Goal: Check status: Check status

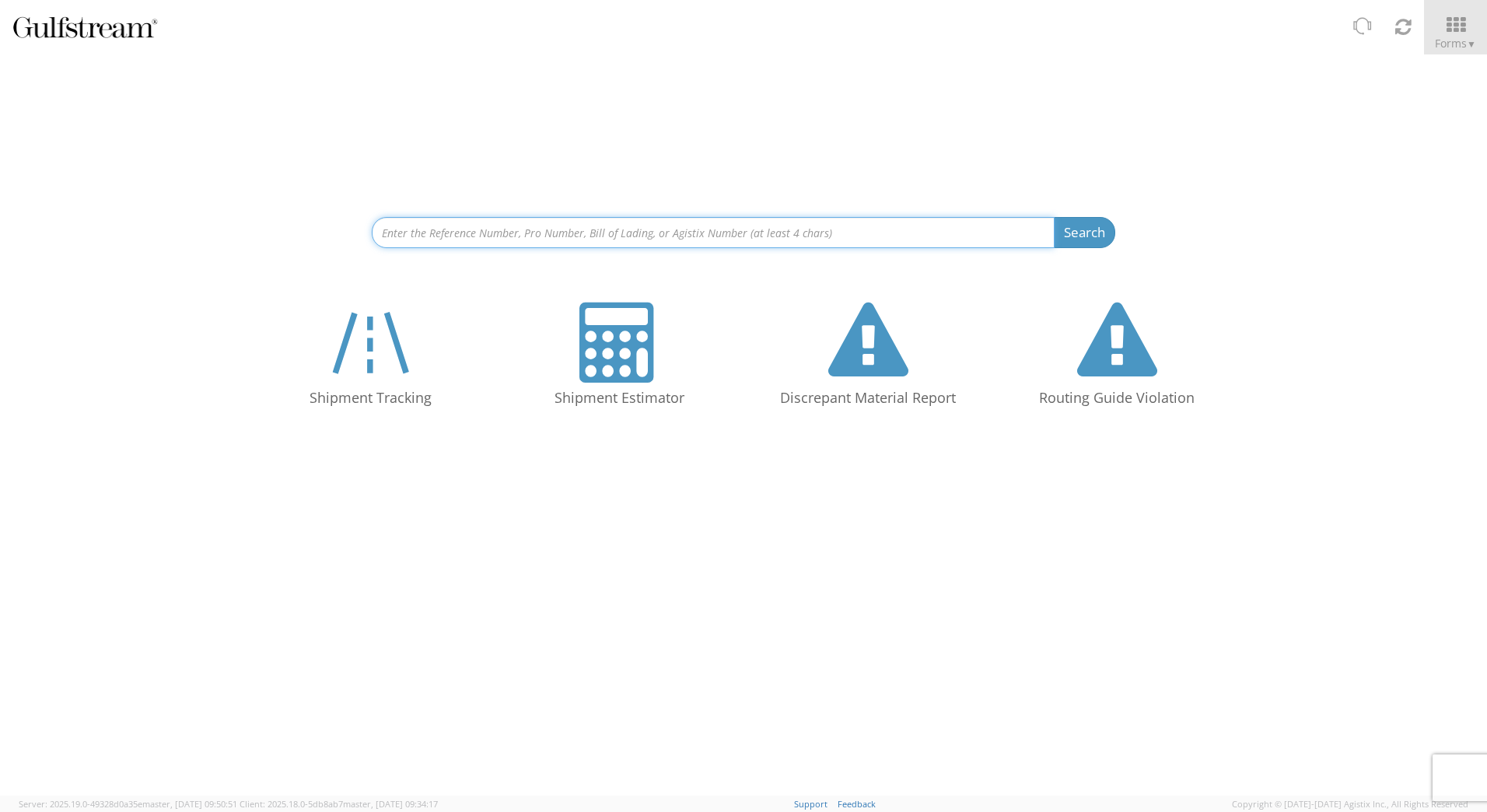
click at [476, 228] on input at bounding box center [713, 232] width 683 height 31
paste input "562524772858"
type input "562524772858"
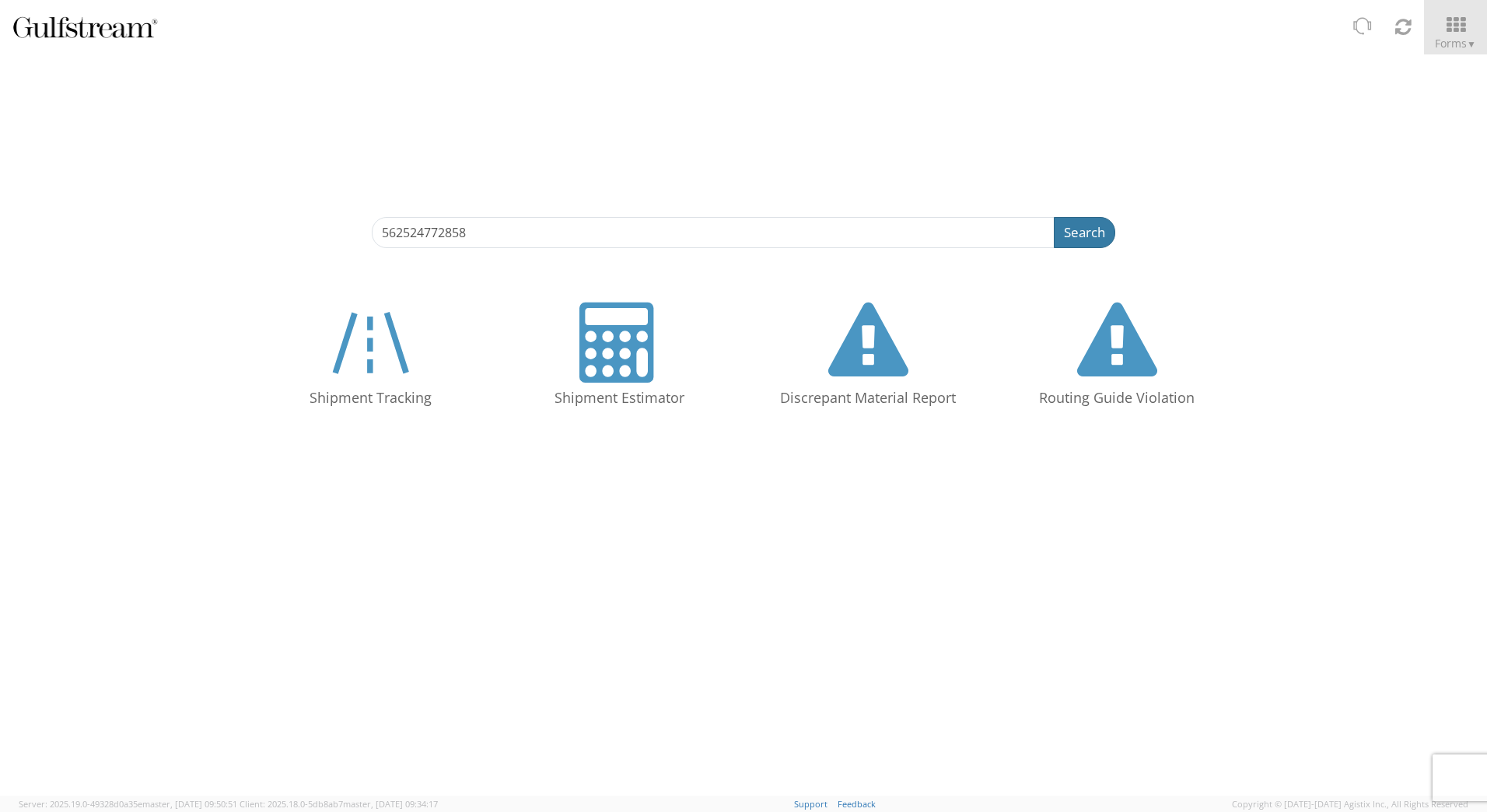
click at [1082, 233] on button "Search" at bounding box center [1085, 232] width 62 height 31
click at [1086, 225] on button "Search" at bounding box center [1085, 232] width 62 height 31
click at [1092, 225] on button "Search" at bounding box center [1085, 232] width 62 height 31
click at [720, 259] on div "562524772858 Search Refine By Ship From Date To Shipment Tracking Shipment Esti…" at bounding box center [743, 245] width 1487 height 383
click at [699, 235] on input "562524772858" at bounding box center [713, 232] width 683 height 31
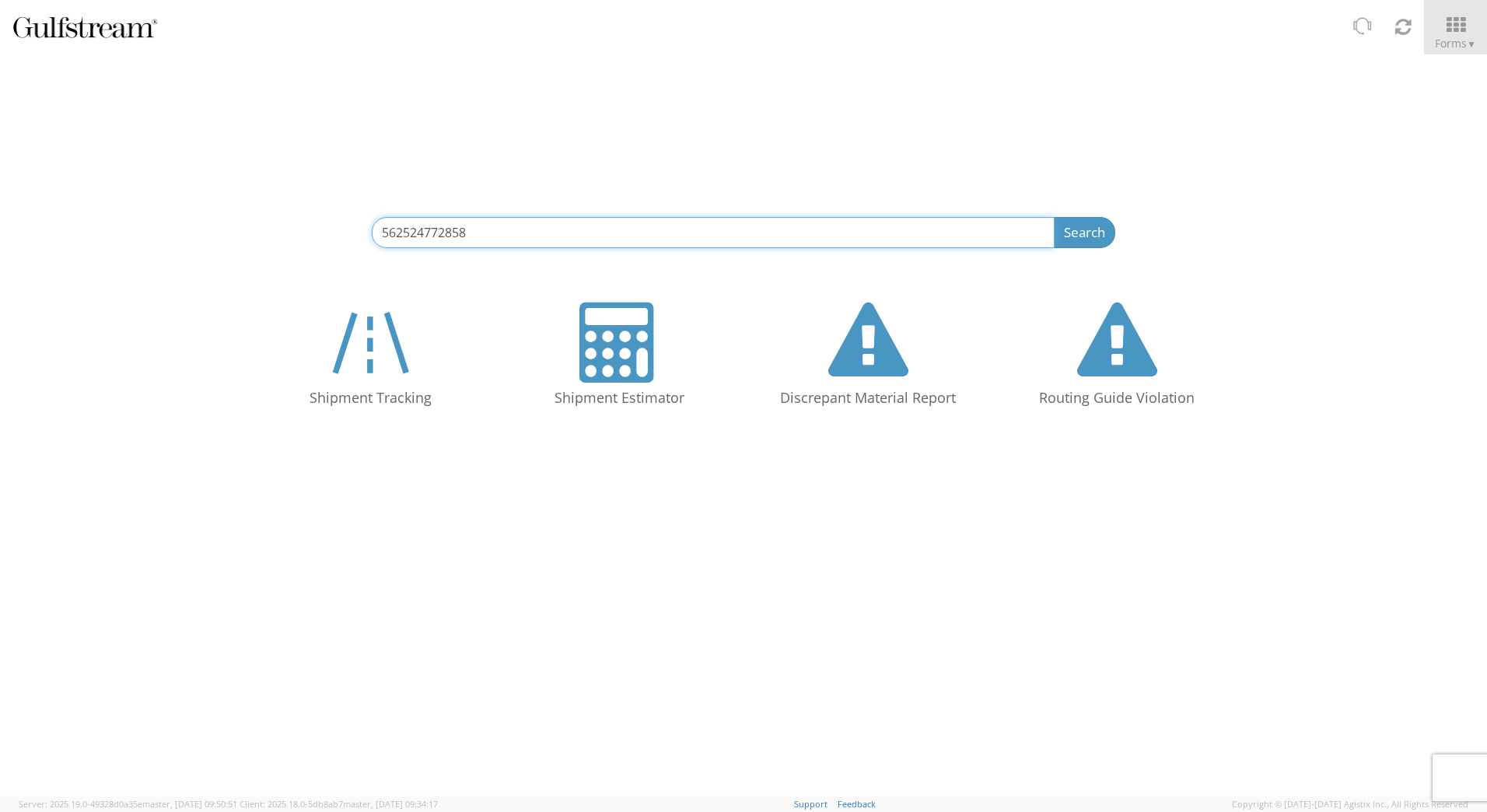
click at [1054, 217] on button "Search" at bounding box center [1085, 232] width 62 height 31
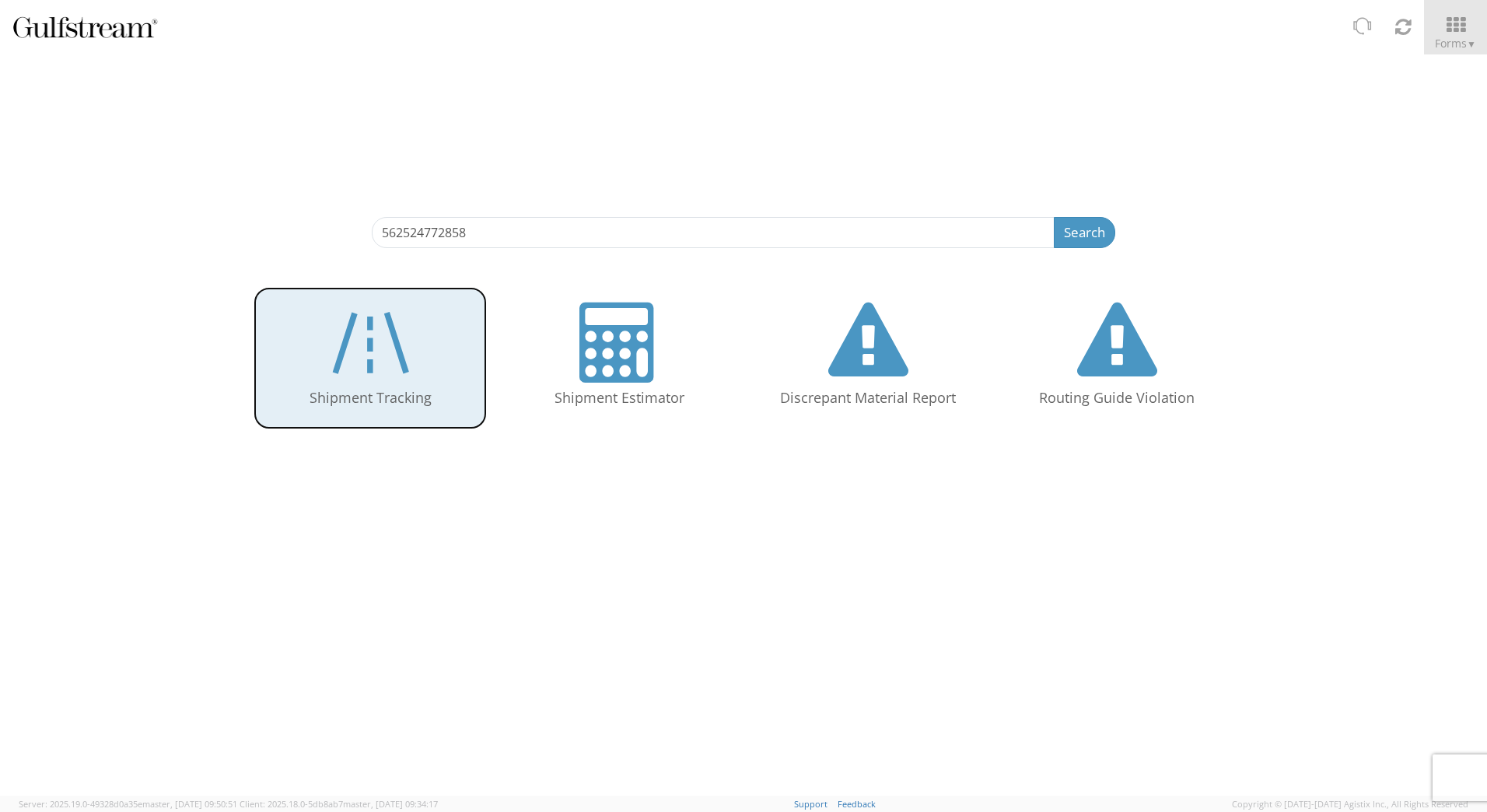
click at [376, 350] on icon at bounding box center [370, 342] width 90 height 80
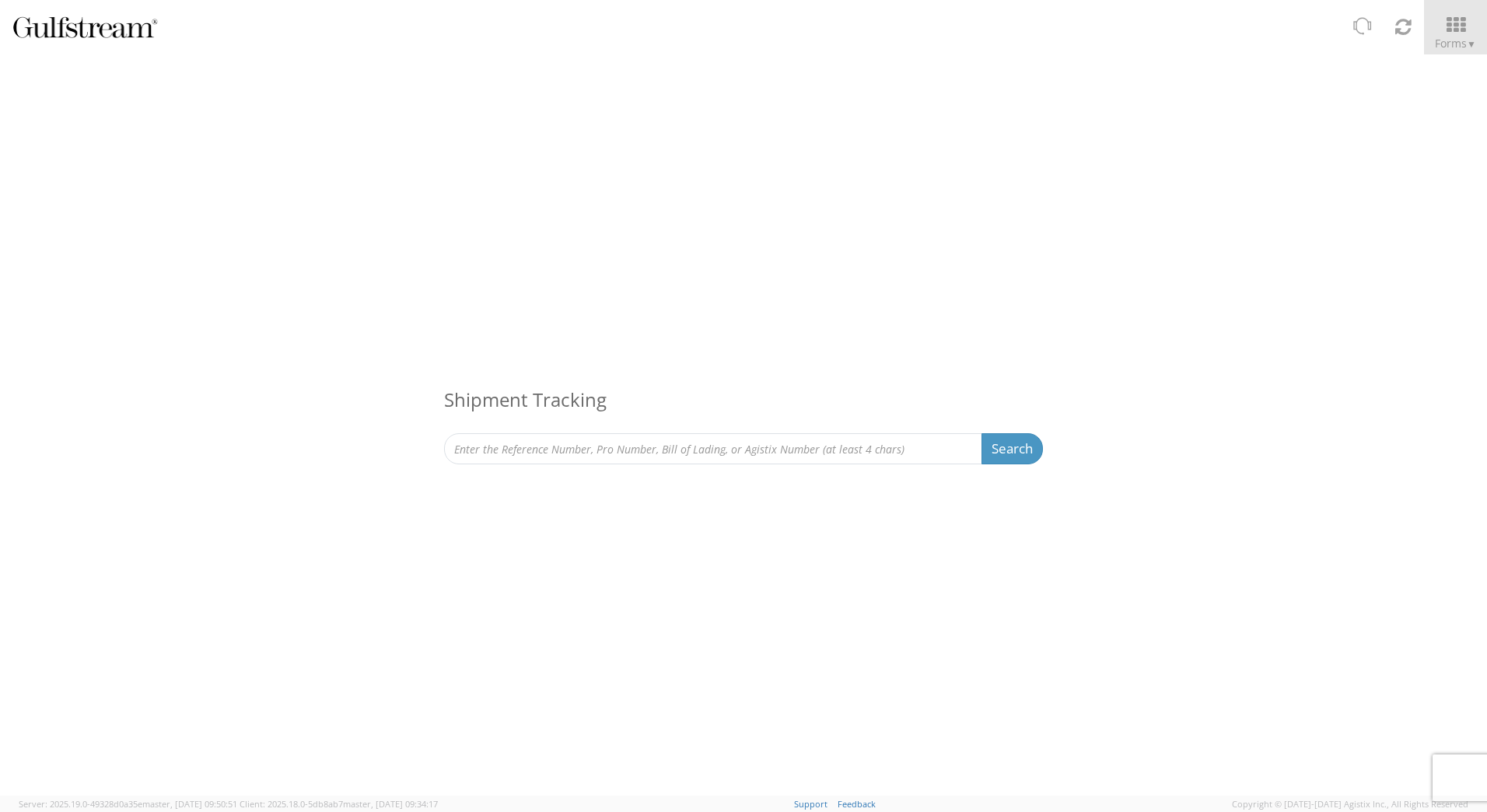
click at [491, 466] on div "Shipment Tracking Search Refine By Ship From Date To" at bounding box center [743, 269] width 1487 height 429
click at [502, 455] on input at bounding box center [713, 449] width 538 height 31
paste input "562524772858"
click at [1026, 449] on button "Search" at bounding box center [1012, 449] width 62 height 31
drag, startPoint x: 573, startPoint y: 452, endPoint x: 394, endPoint y: 453, distance: 179.0
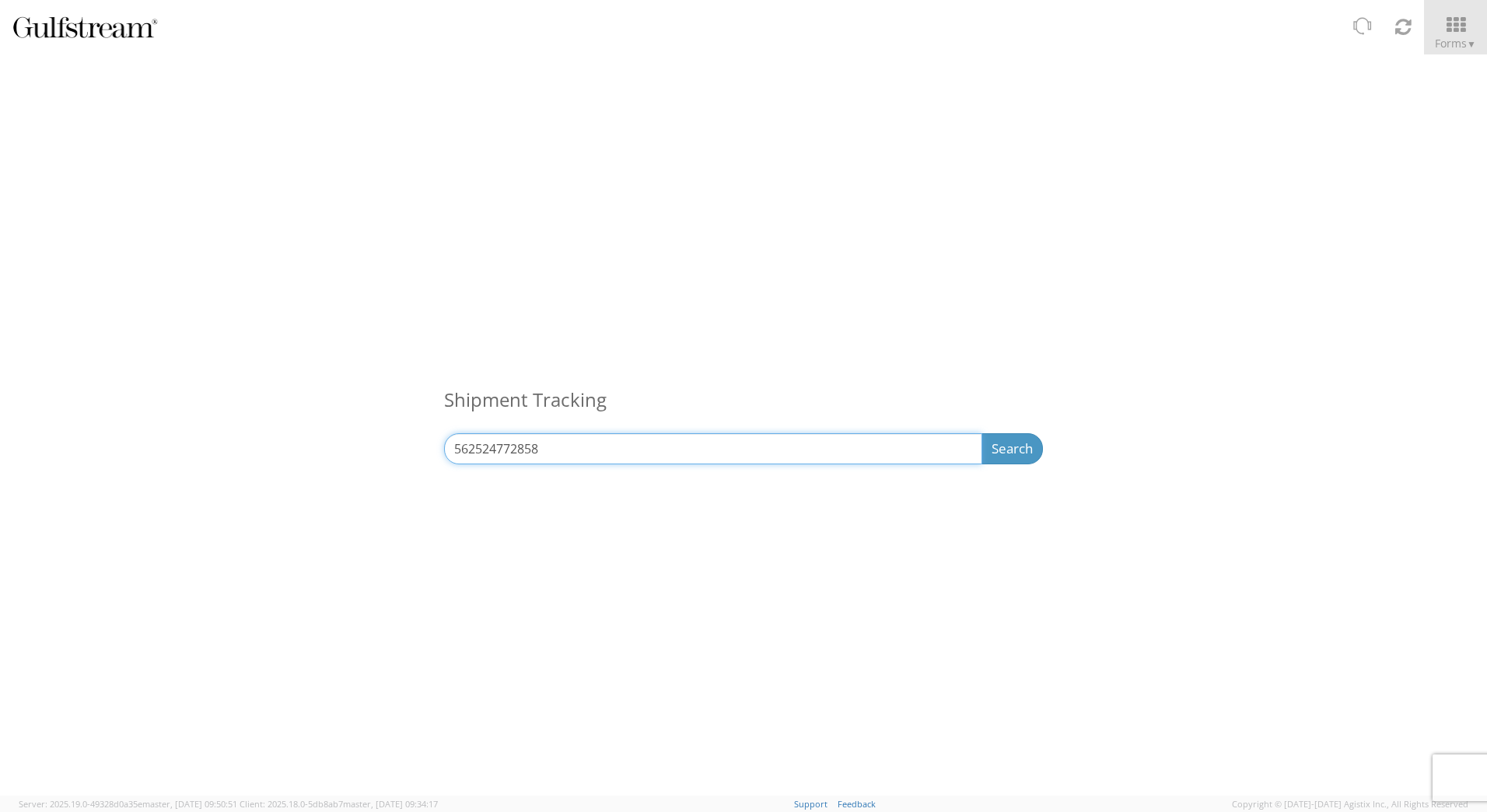
click at [394, 453] on div "Shipment Tracking 562524772858 Search Refine By Ship From Date To" at bounding box center [743, 269] width 1487 height 429
paste input "60911205454"
type input "609112054548"
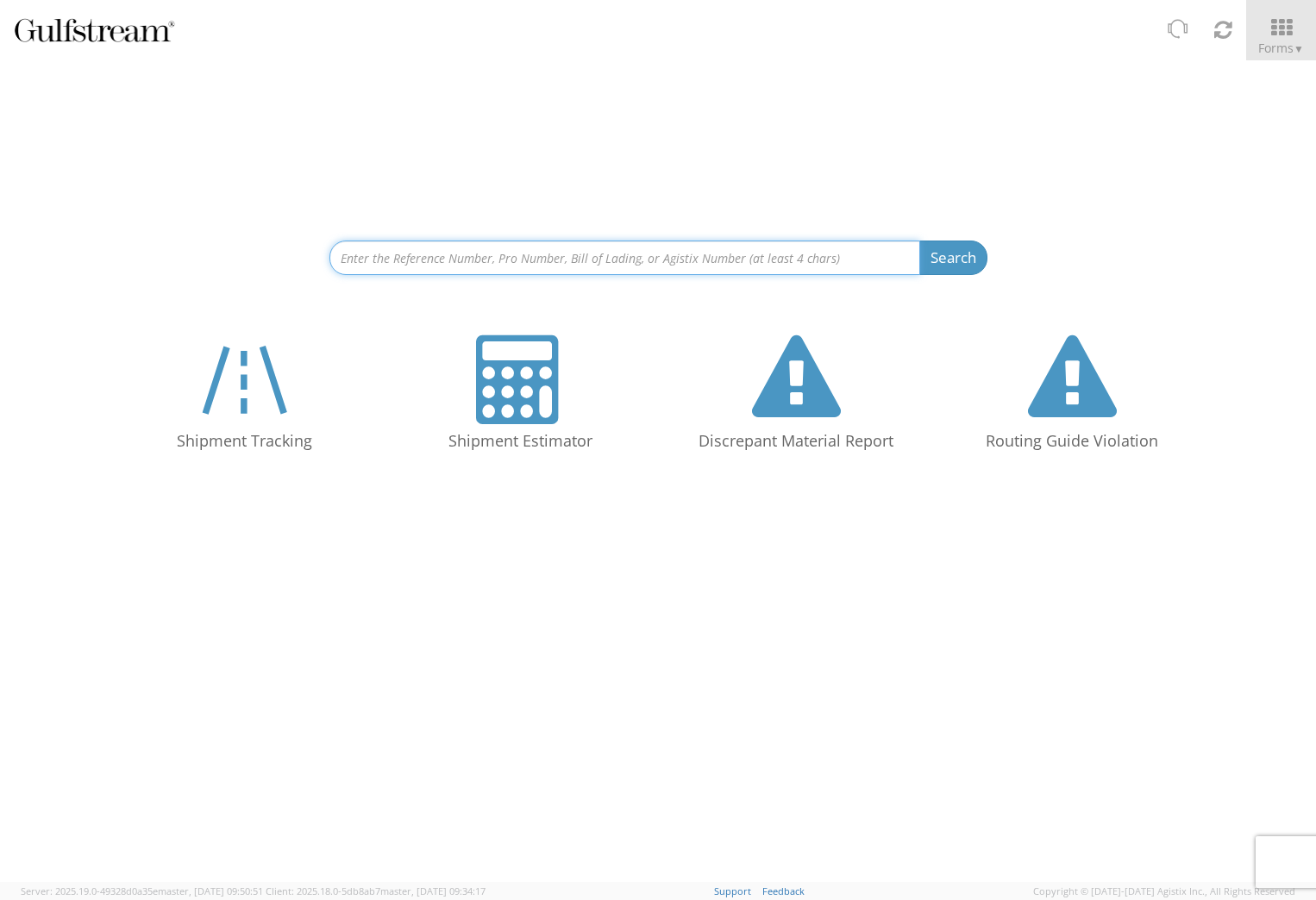
click at [430, 262] on input at bounding box center [624, 258] width 590 height 34
click at [425, 256] on input at bounding box center [624, 258] width 590 height 34
paste input "562524772858"
type input "562524772858"
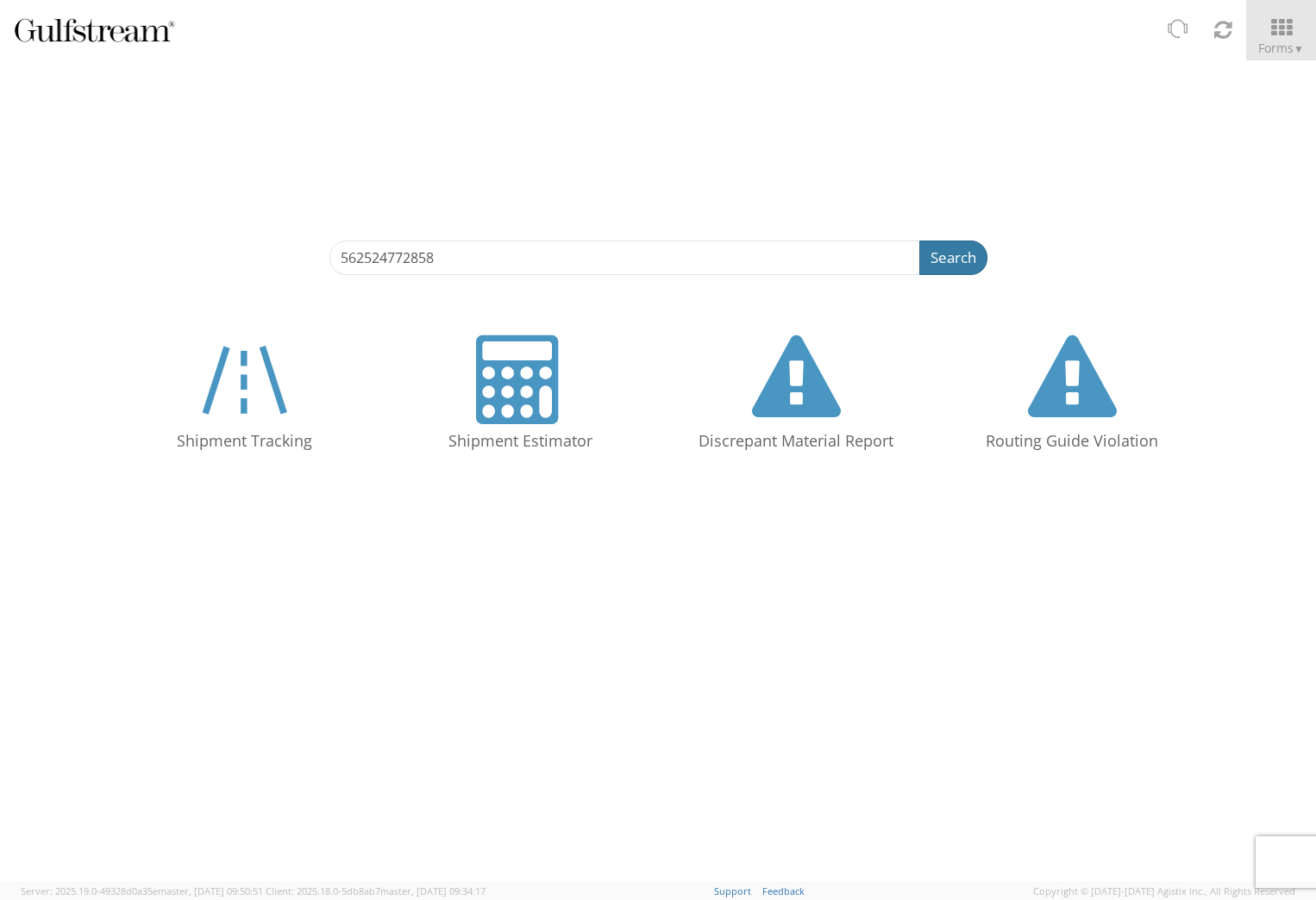
click at [937, 247] on button "Search" at bounding box center [954, 258] width 69 height 34
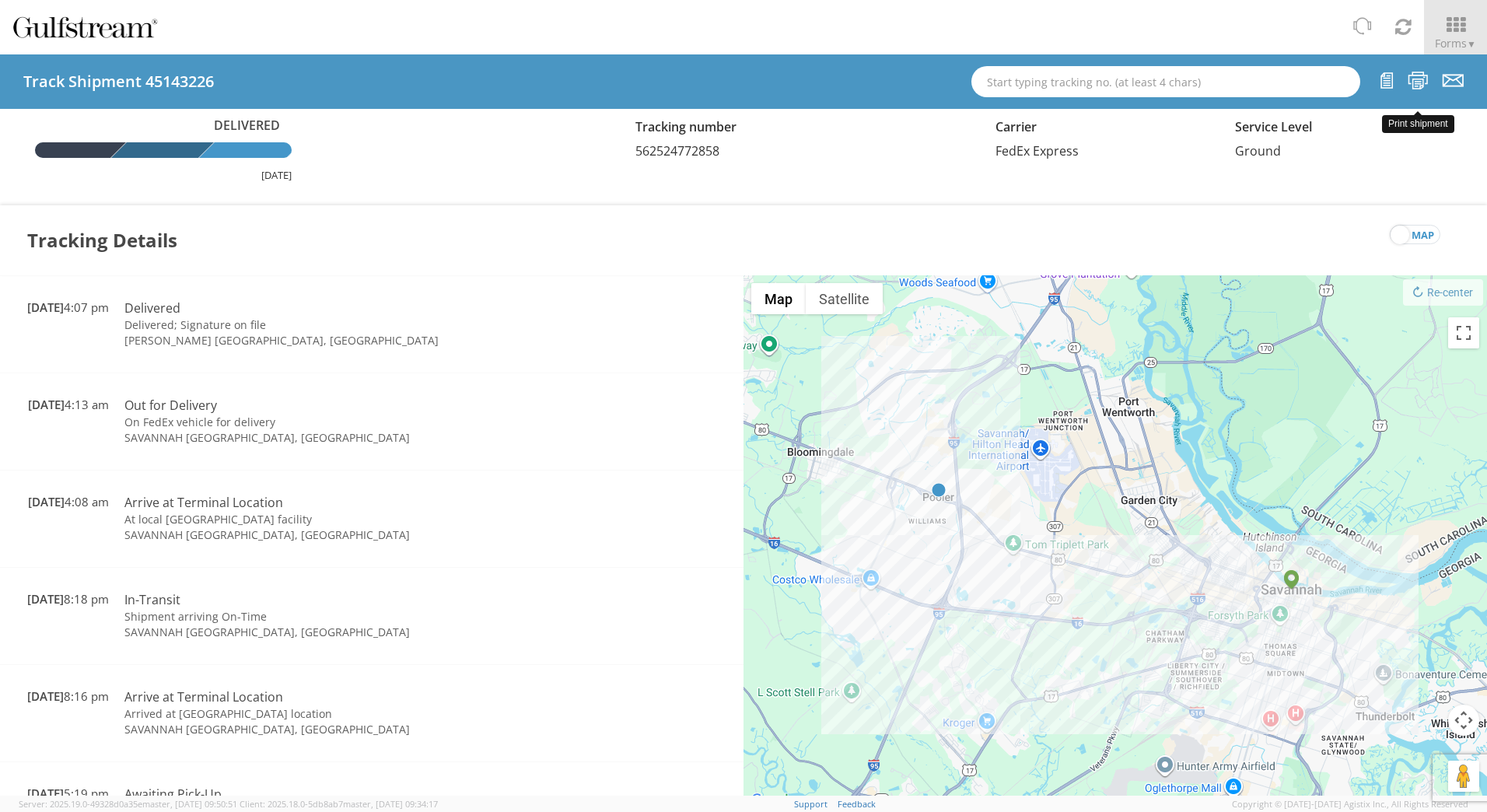
click at [1186, 81] on icon at bounding box center [1419, 80] width 21 height 20
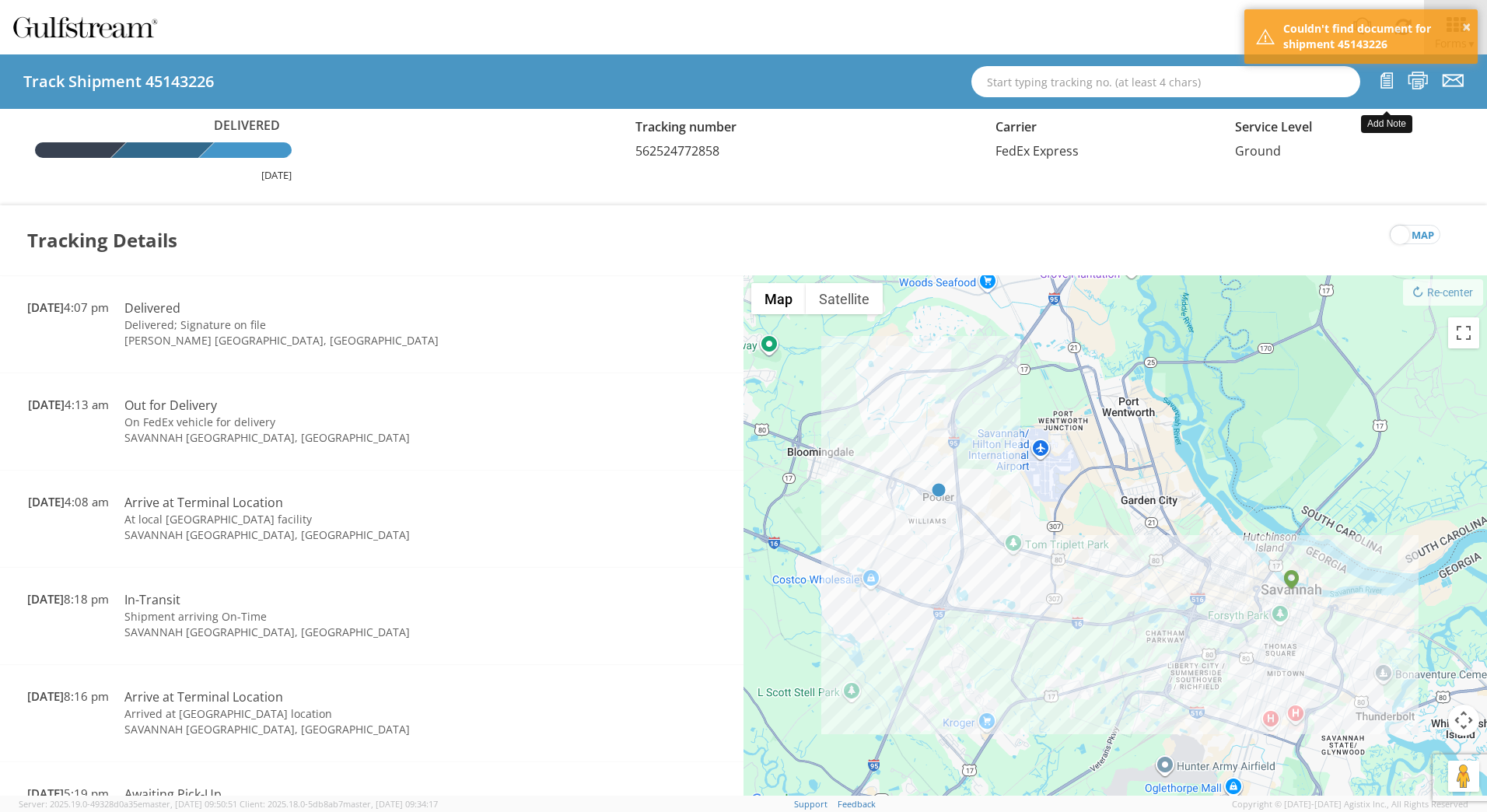
click at [1186, 81] on icon at bounding box center [1386, 80] width 14 height 20
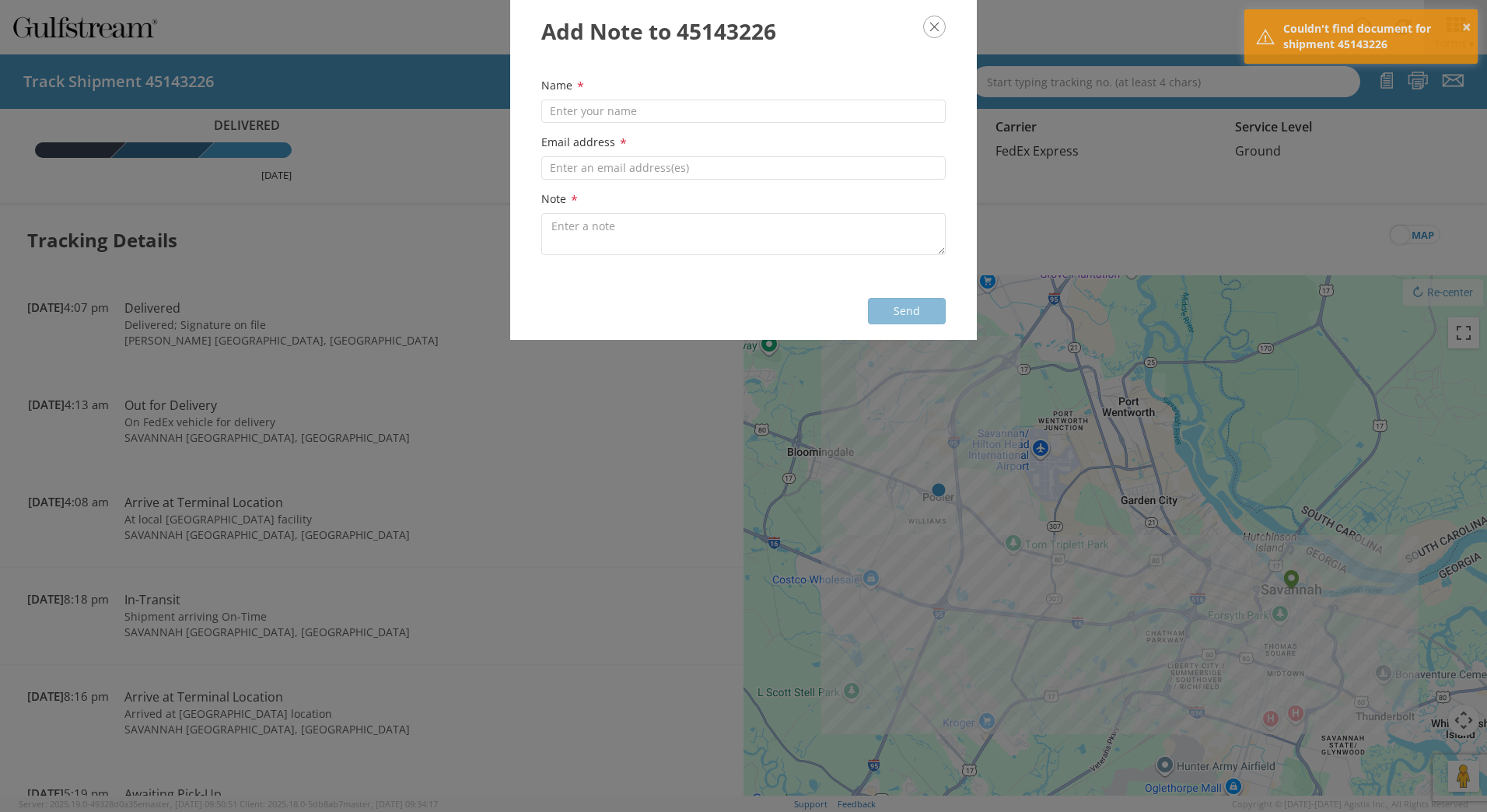
click at [937, 28] on icon "button" at bounding box center [935, 27] width 23 height 23
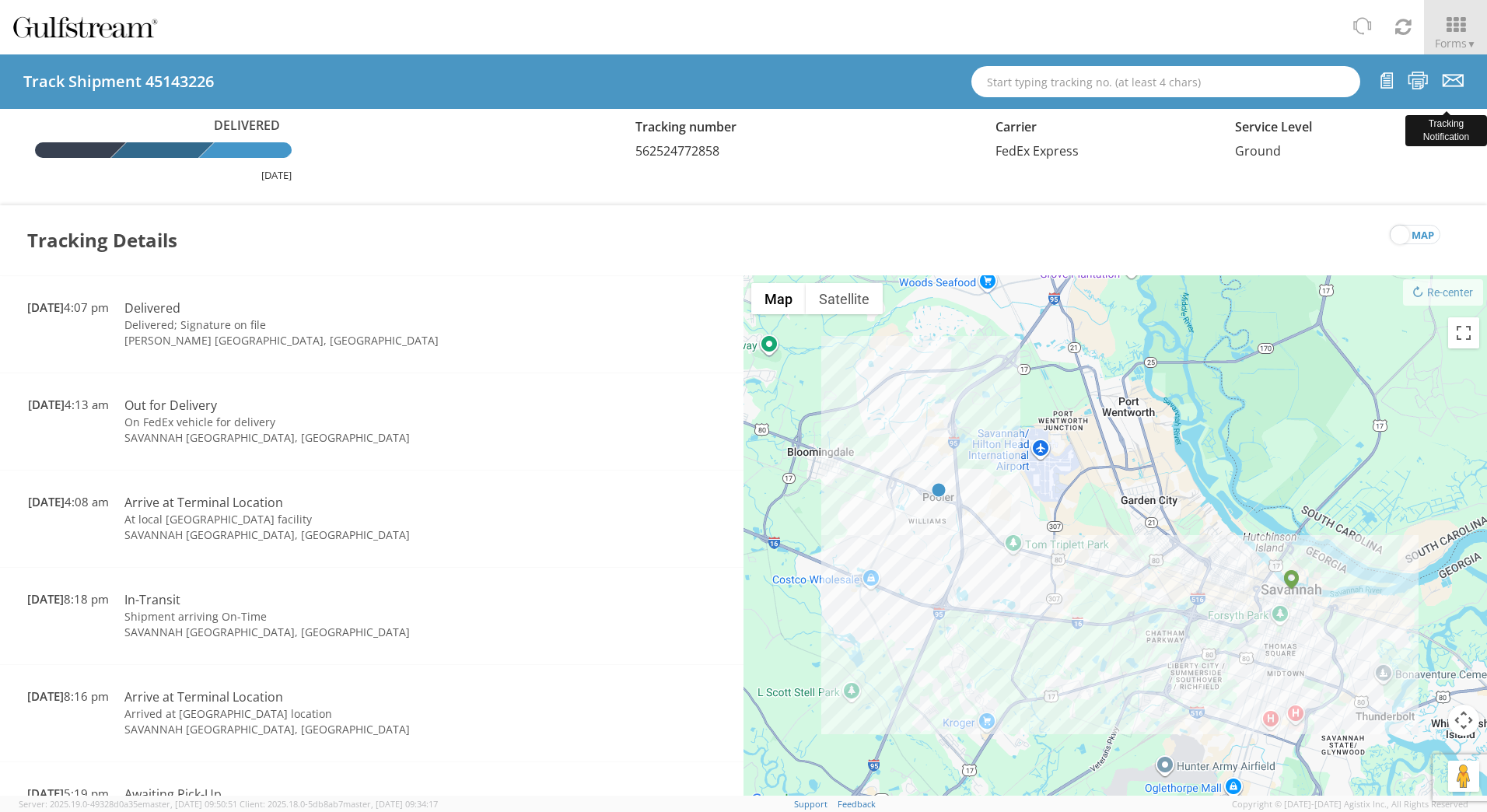
click at [1186, 81] on icon at bounding box center [1454, 80] width 21 height 20
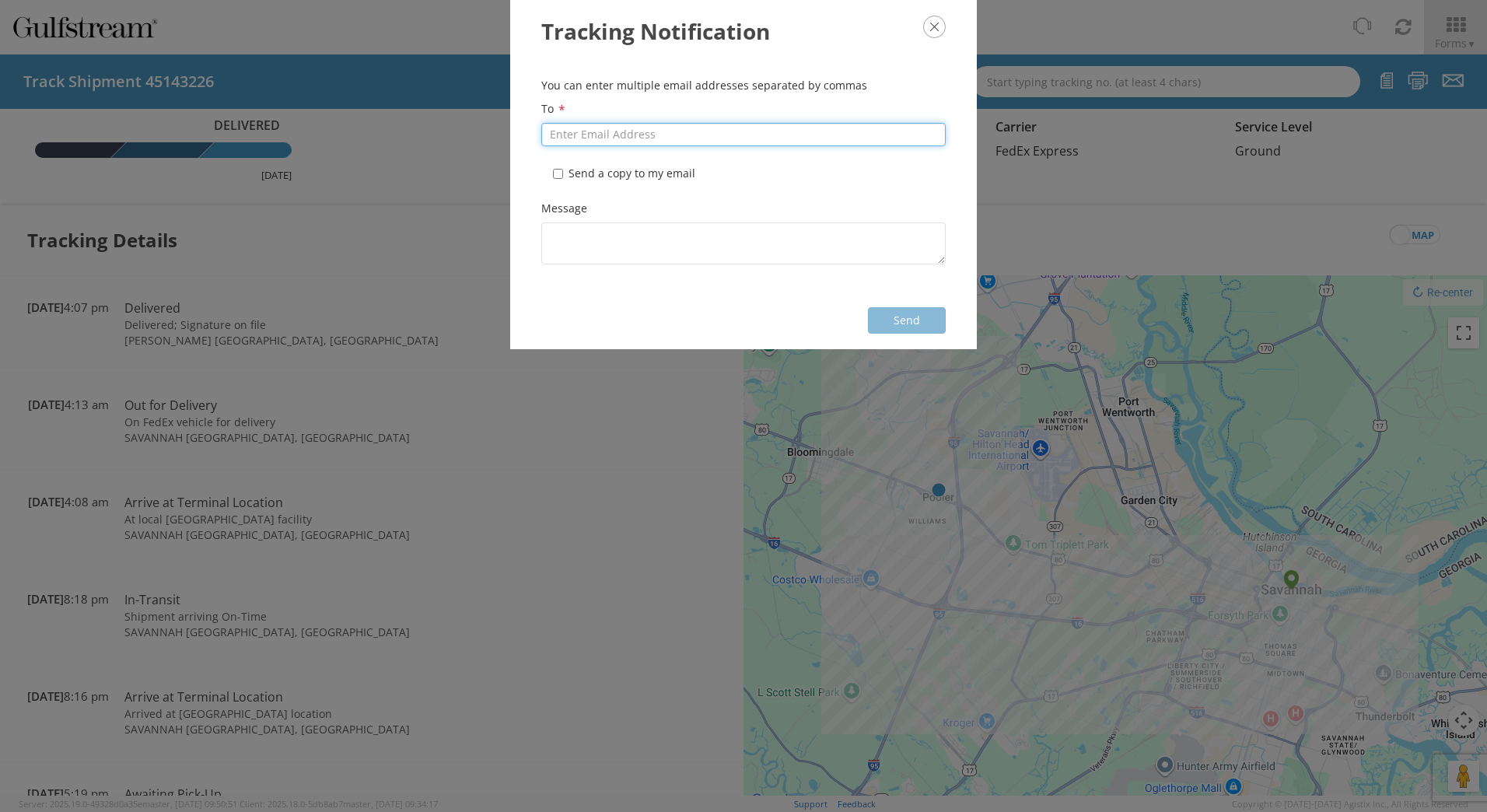
click at [695, 134] on input "To *" at bounding box center [744, 134] width 405 height 24
type input "genevieve.latuske@gulfstream.com"
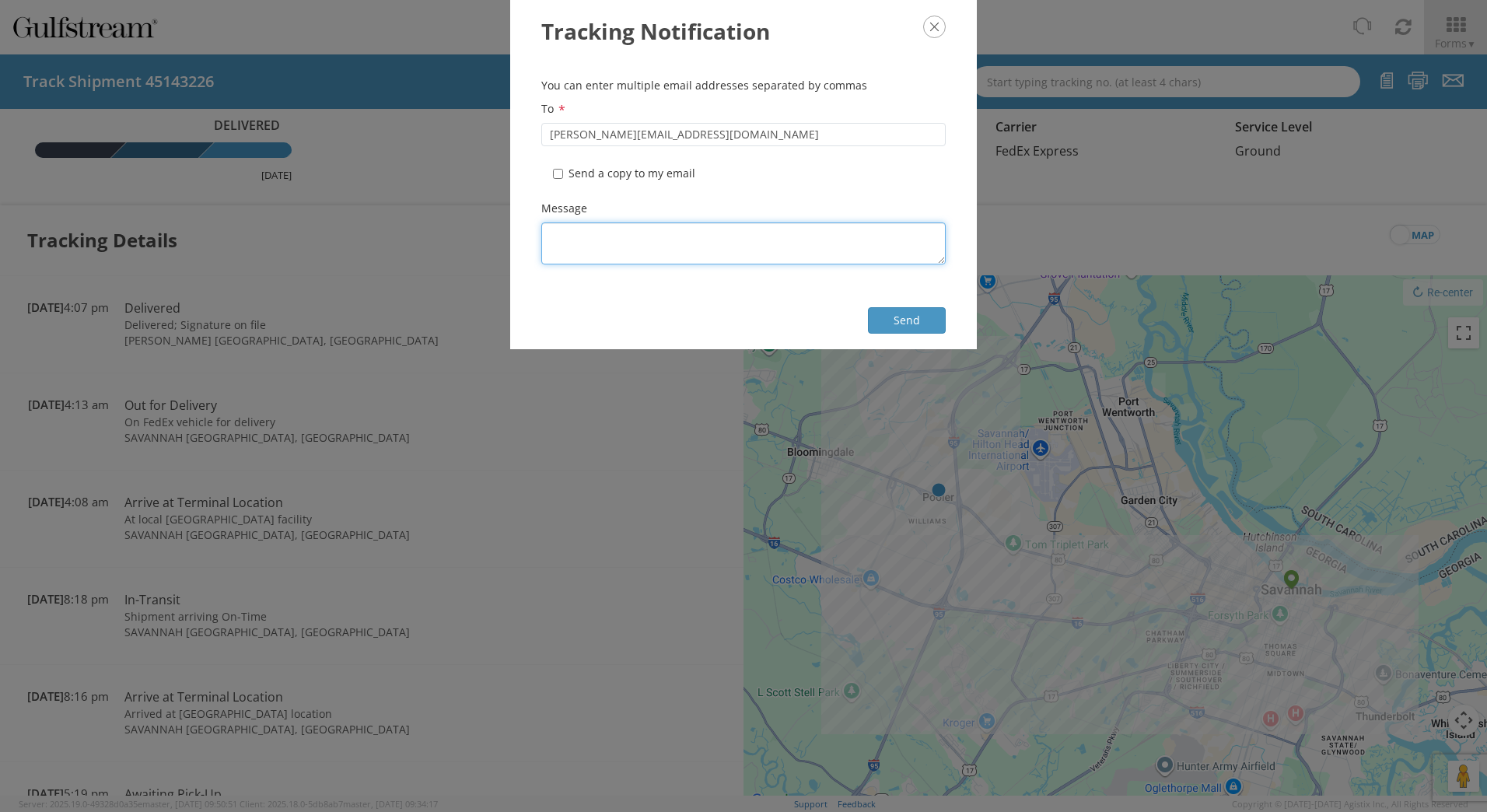
click at [613, 244] on textarea "Message *" at bounding box center [744, 244] width 405 height 42
type textarea "test"
click at [558, 171] on input "* Send a copy to my email" at bounding box center [558, 174] width 10 height 10
click at [556, 175] on input "* Send a copy to my email" at bounding box center [558, 174] width 10 height 10
checkbox input "false"
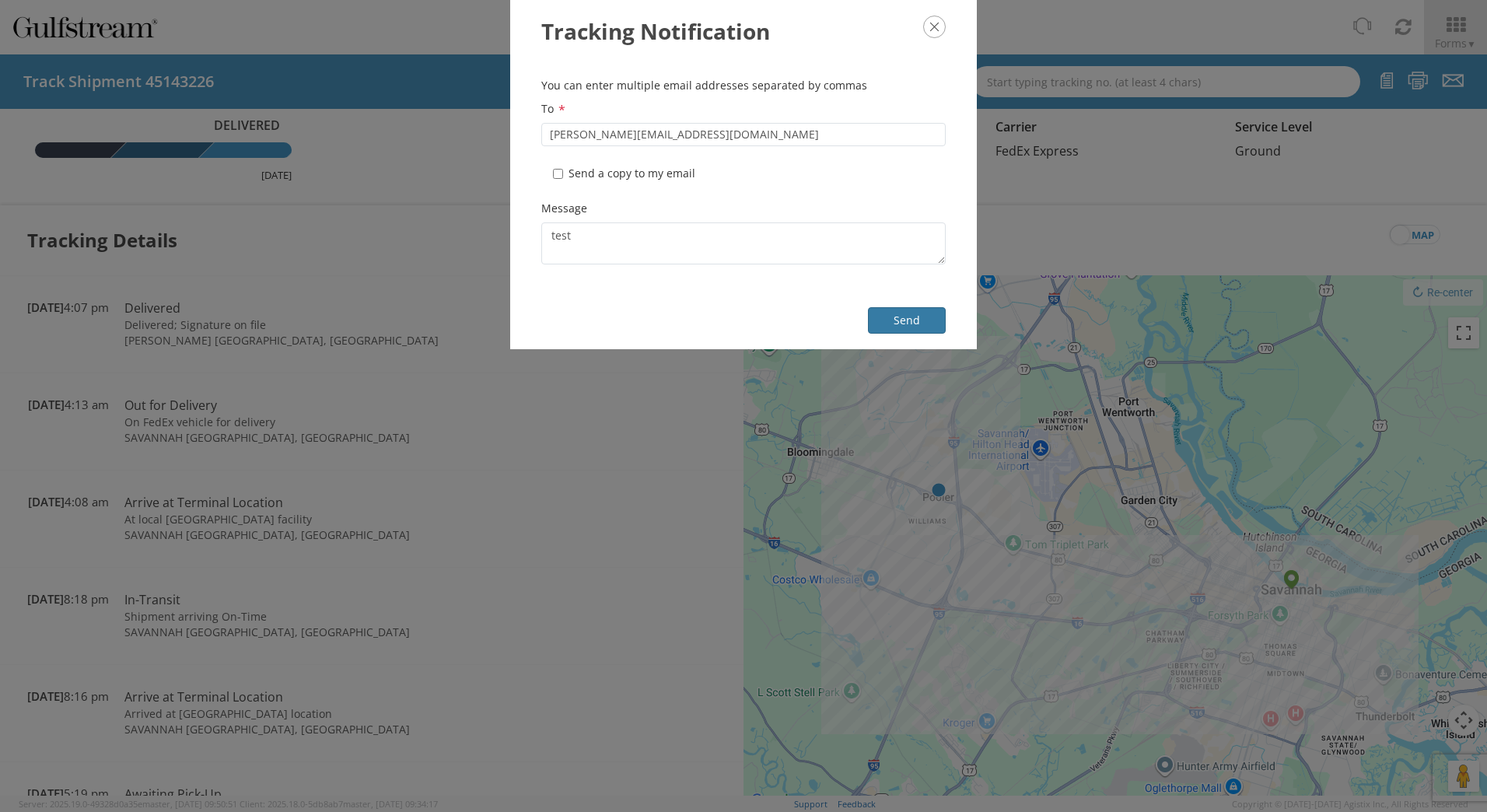
click at [894, 323] on button "Send" at bounding box center [907, 320] width 78 height 27
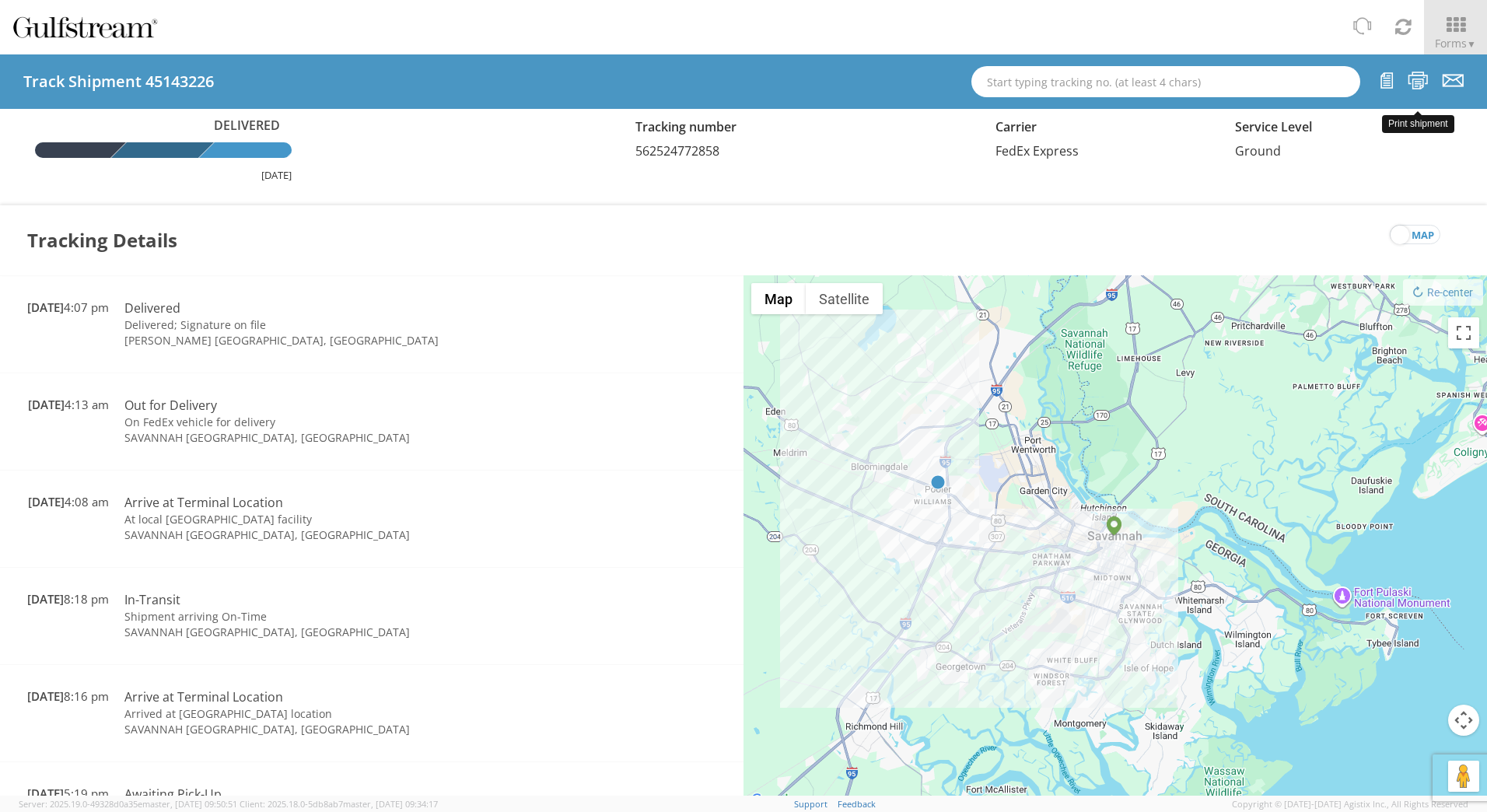
click at [1186, 78] on icon at bounding box center [1419, 80] width 21 height 20
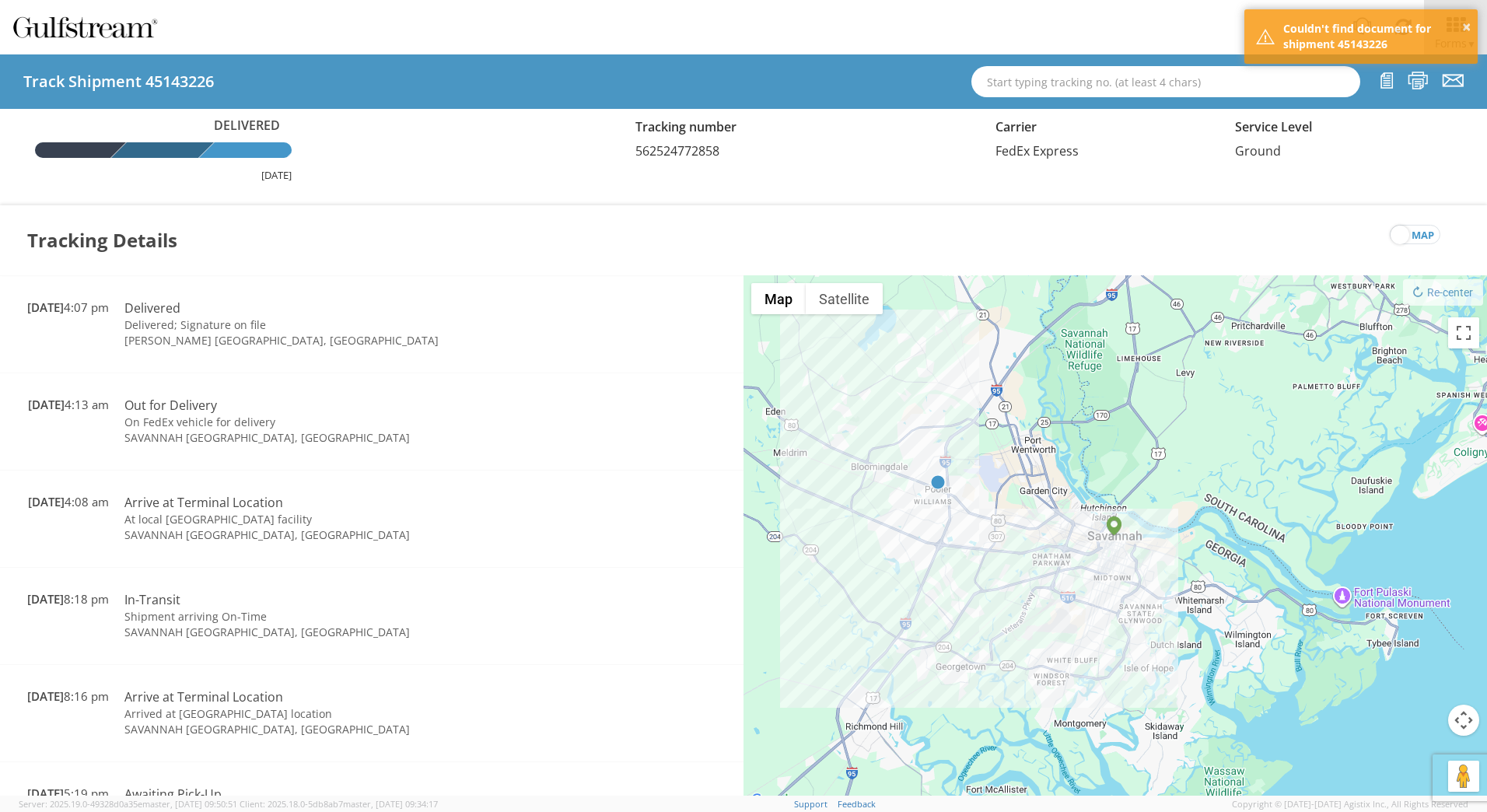
click at [1186, 207] on div "Tracking Details map" at bounding box center [743, 241] width 1487 height 70
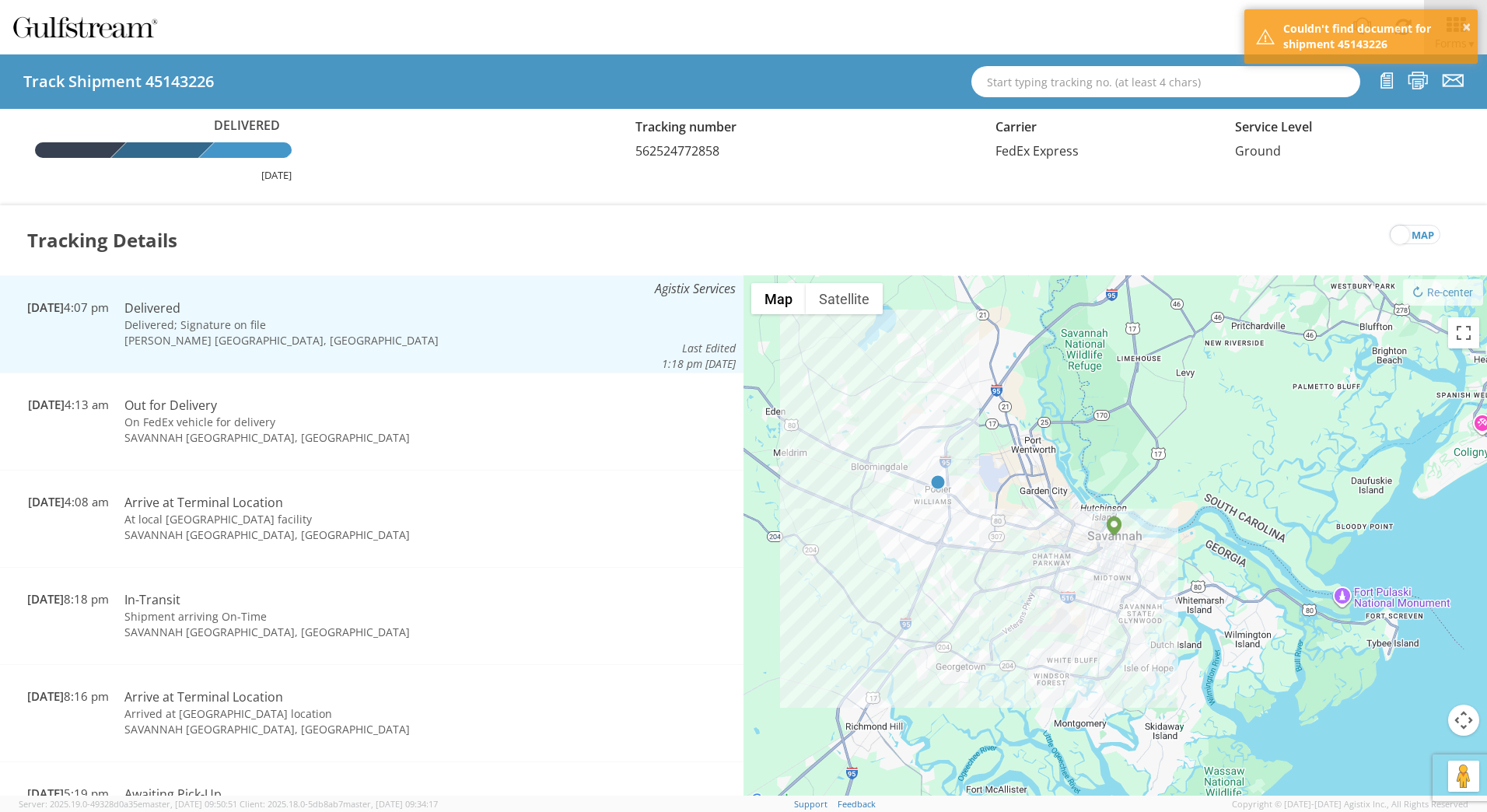
click at [447, 344] on tr "01/11/2023 4:07 pm Wed 01/11/2023 4:07 pm Edit Delivered 01/11/2023 12:00 am Po…" at bounding box center [372, 324] width 744 height 98
